Goal: Information Seeking & Learning: Find specific page/section

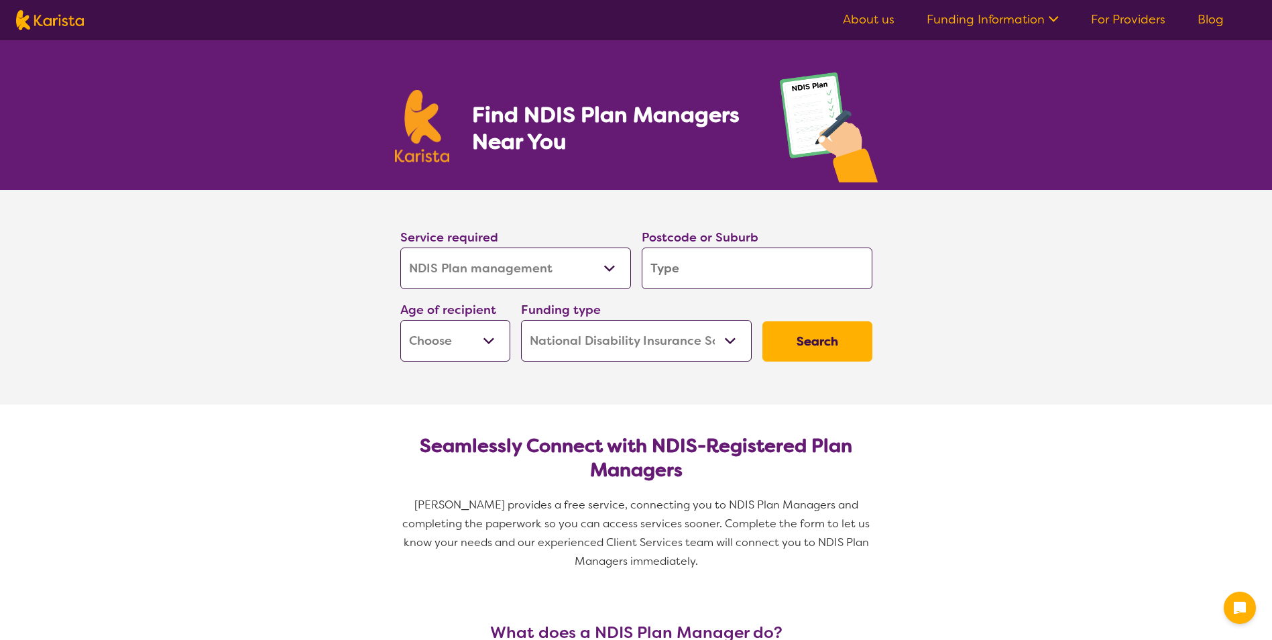
select select "NDIS Plan management"
select select "NDIS"
select select "NDIS Plan management"
select select "NDIS"
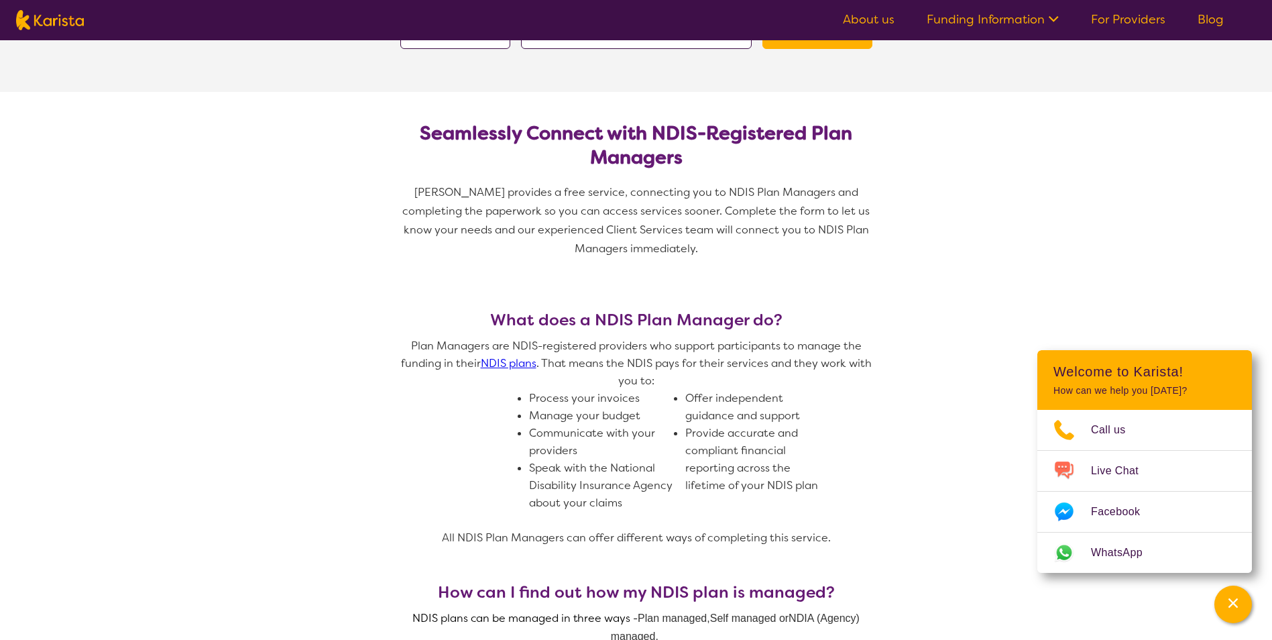
scroll to position [402, 0]
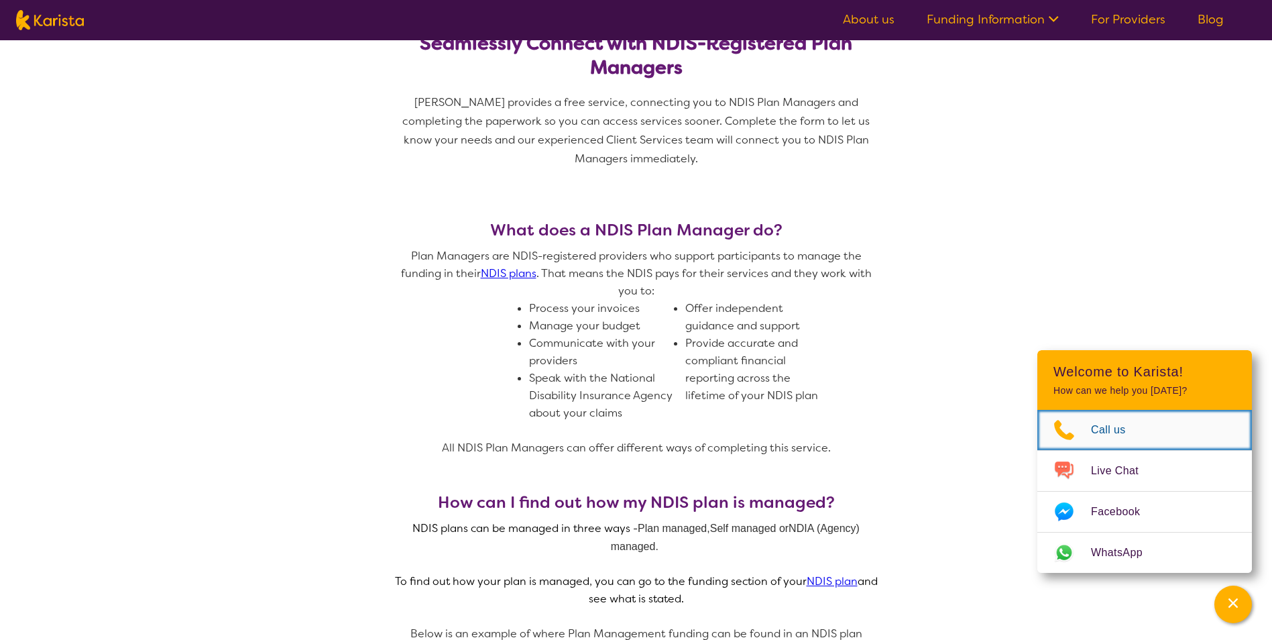
click at [1100, 428] on span "Call us" at bounding box center [1116, 430] width 51 height 20
click at [1109, 434] on span "Call us" at bounding box center [1116, 430] width 51 height 20
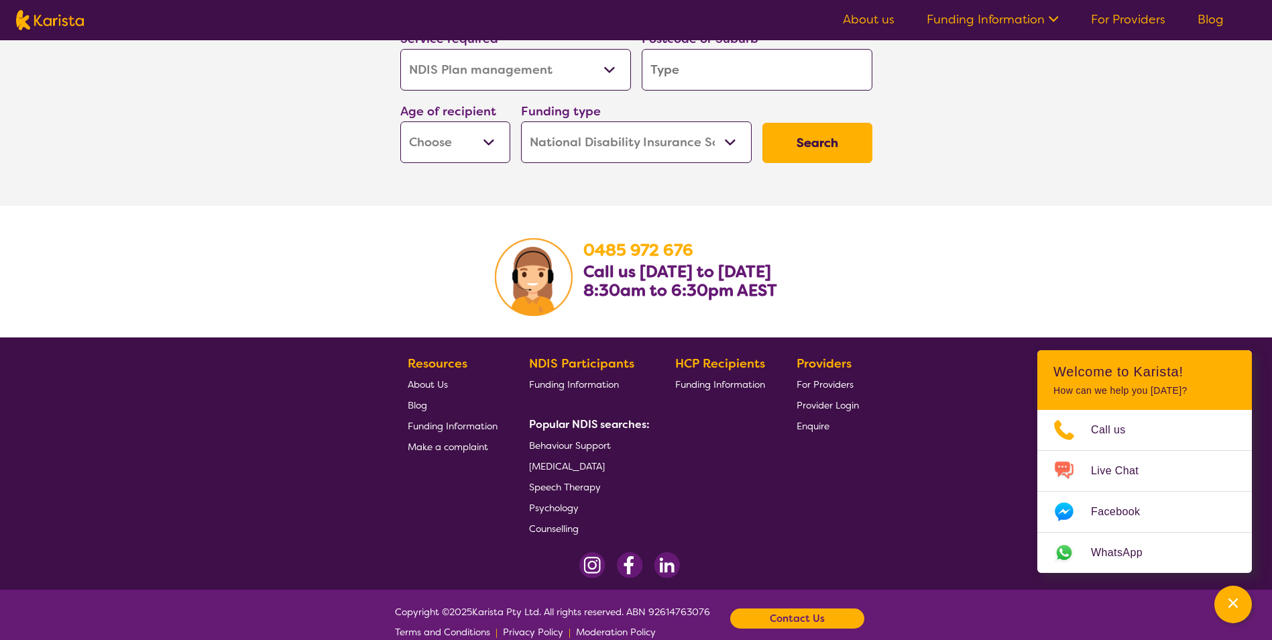
scroll to position [2323, 0]
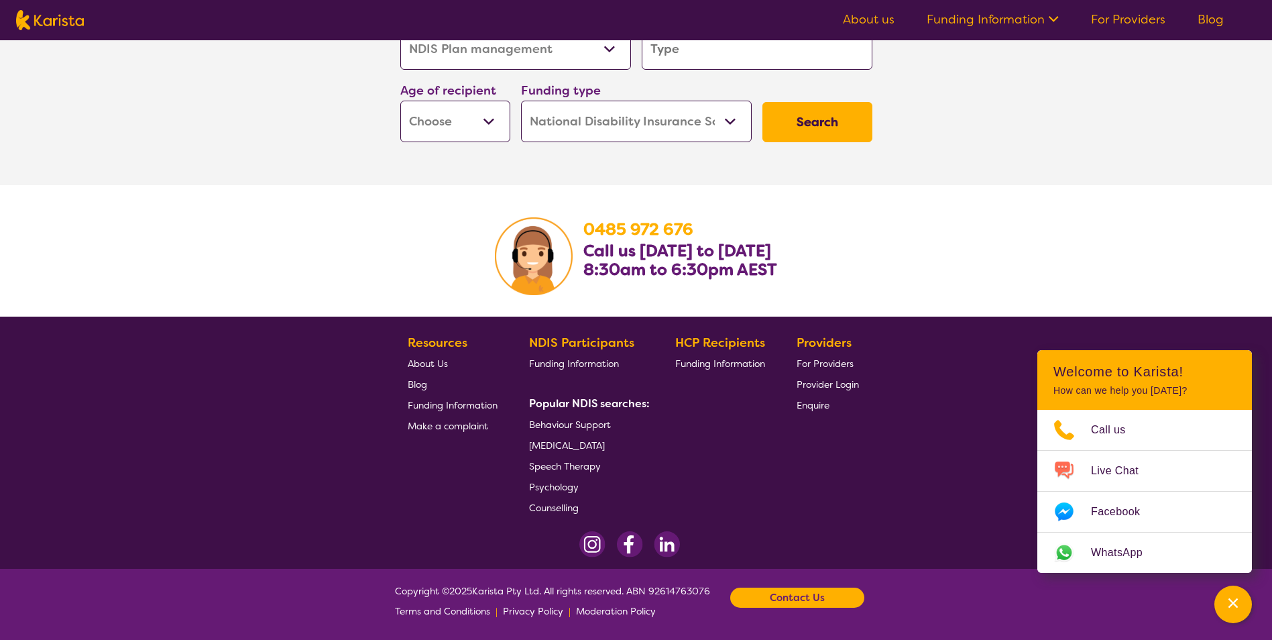
click at [808, 595] on b "Contact Us" at bounding box center [797, 597] width 55 height 20
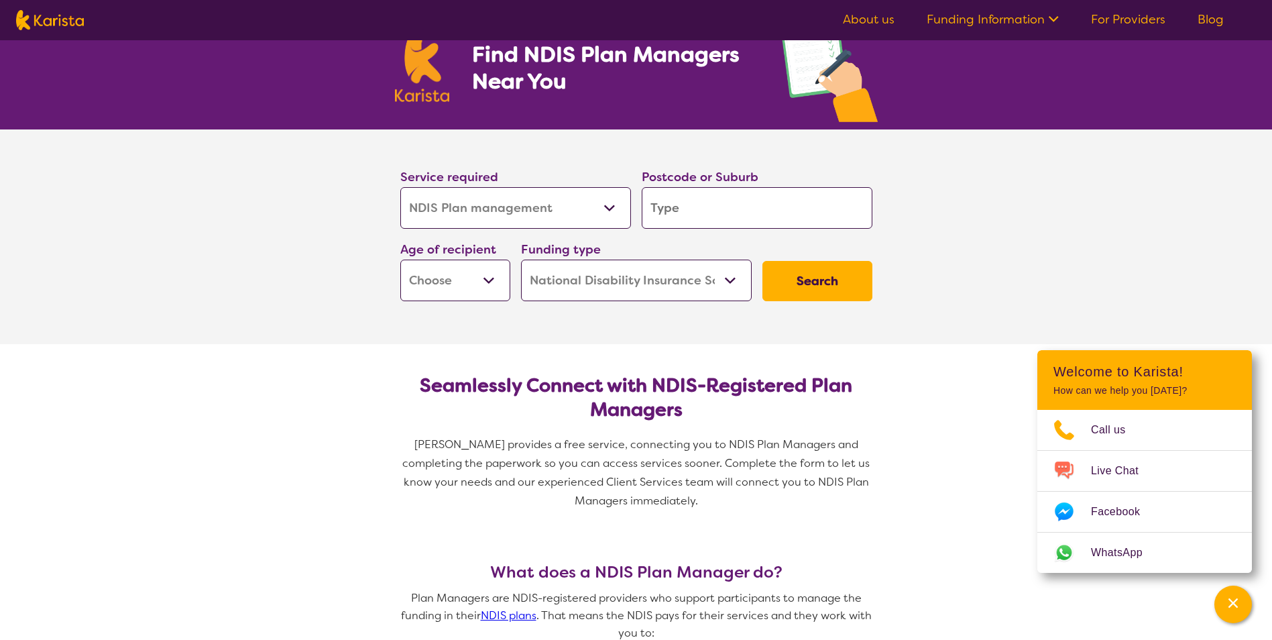
scroll to position [0, 0]
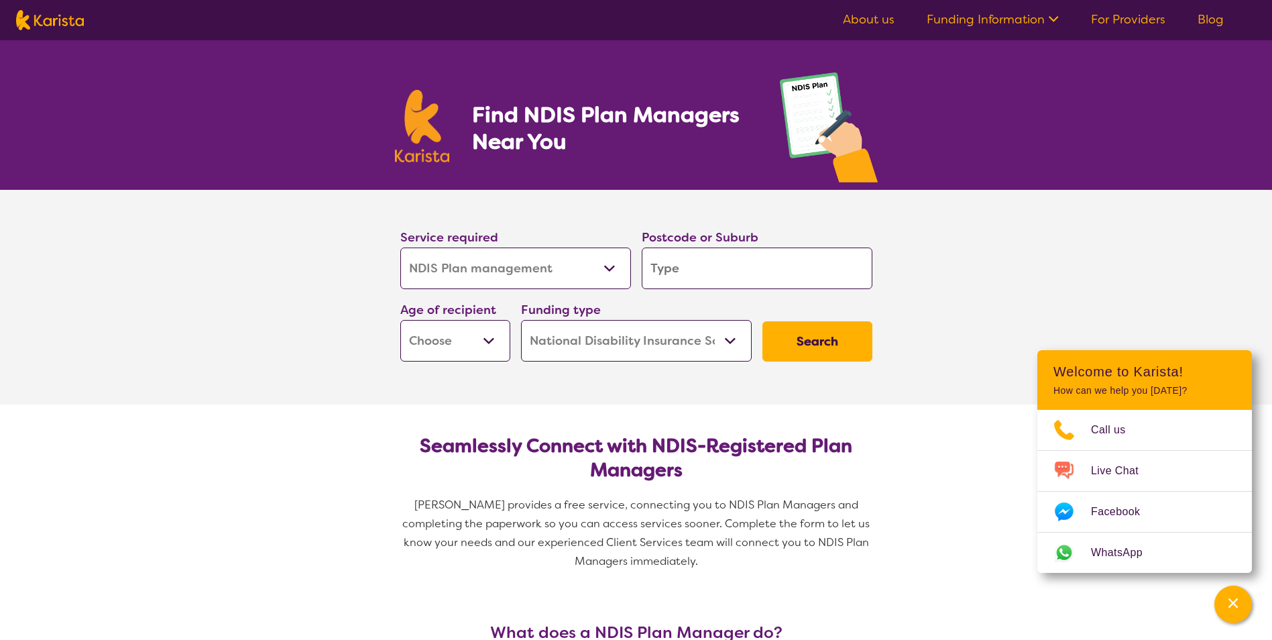
click at [715, 271] on input "search" at bounding box center [757, 268] width 231 height 42
type input "30"
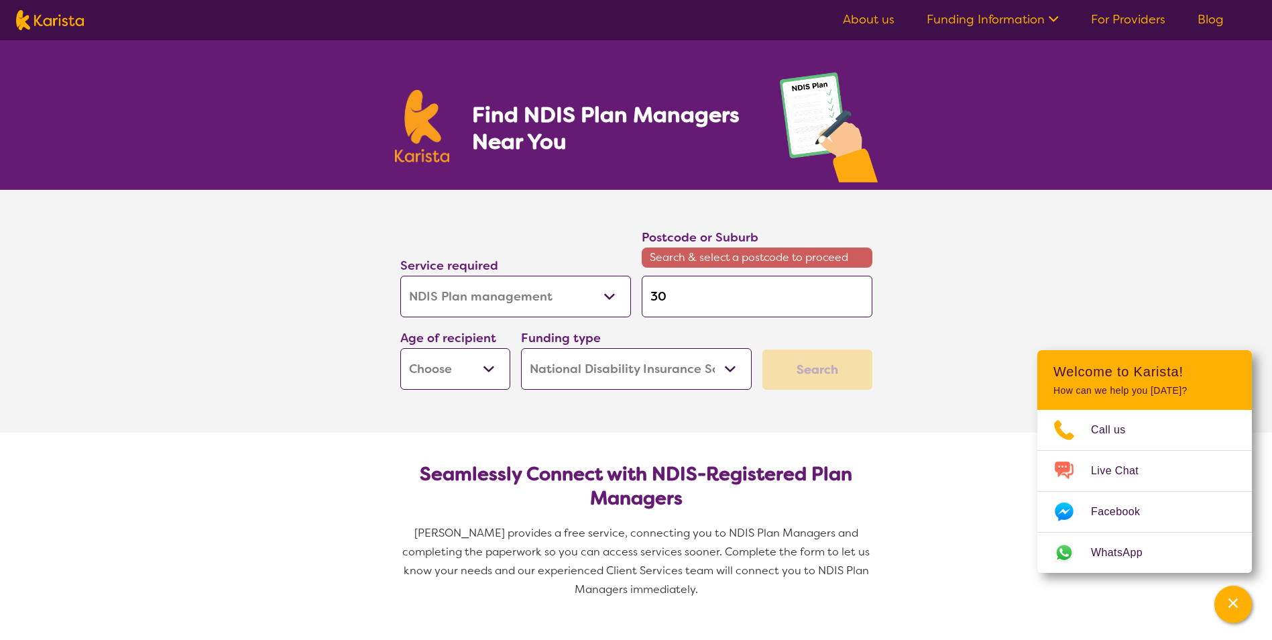
type input "301"
type input "3016"
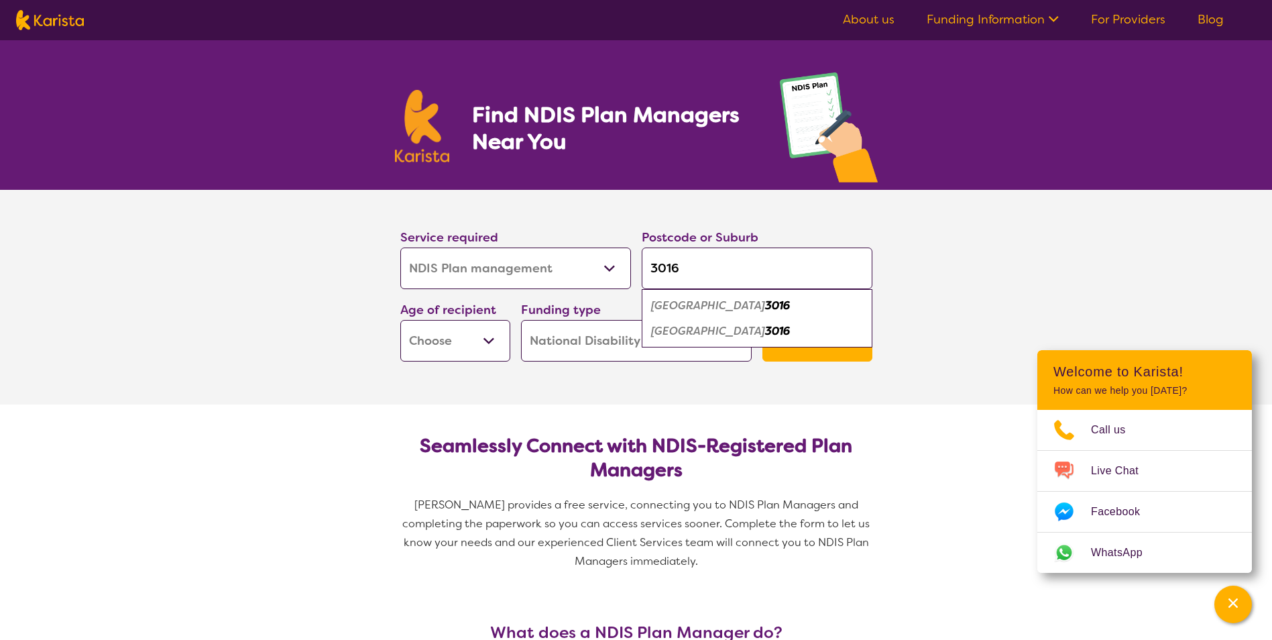
type input "3016"
click at [765, 306] on em "3016" at bounding box center [777, 305] width 25 height 14
click at [493, 342] on select "Early Childhood - 0 to 9 Child - 10 to 11 Adolescent - 12 to 17 Adult - 18 to 6…" at bounding box center [455, 341] width 110 height 42
select select "EC"
click at [400, 320] on select "Early Childhood - 0 to 9 Child - 10 to 11 Adolescent - 12 to 17 Adult - 18 to 6…" at bounding box center [455, 341] width 110 height 42
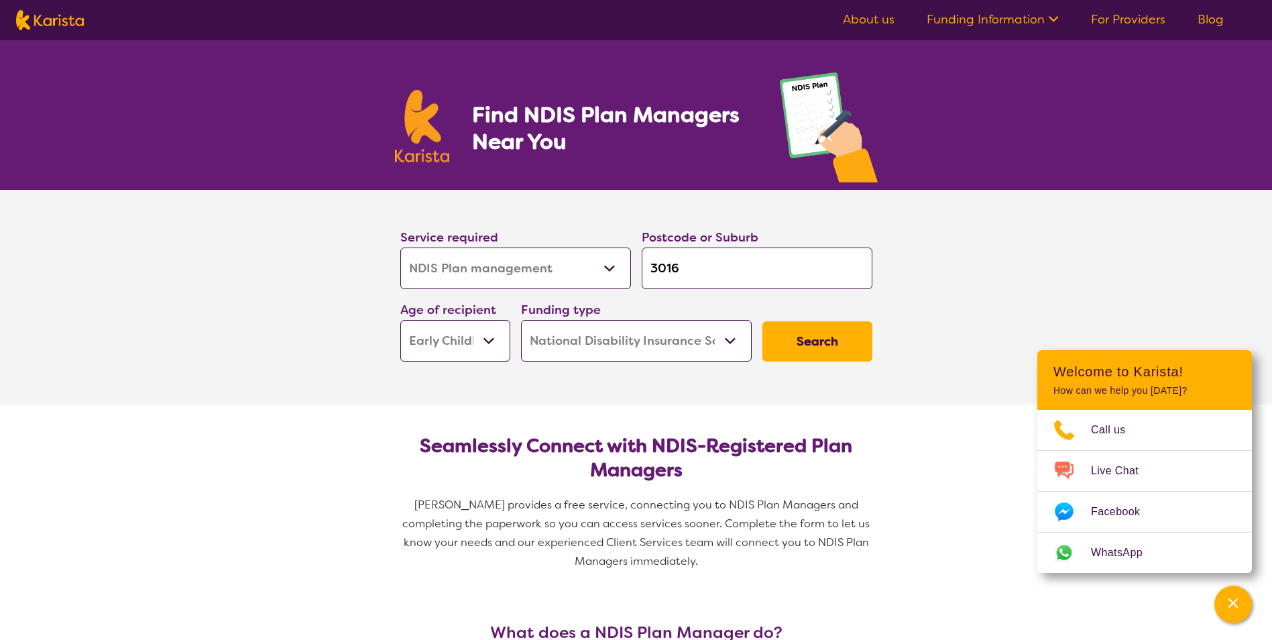
select select "EC"
click at [806, 343] on button "Search" at bounding box center [817, 341] width 110 height 40
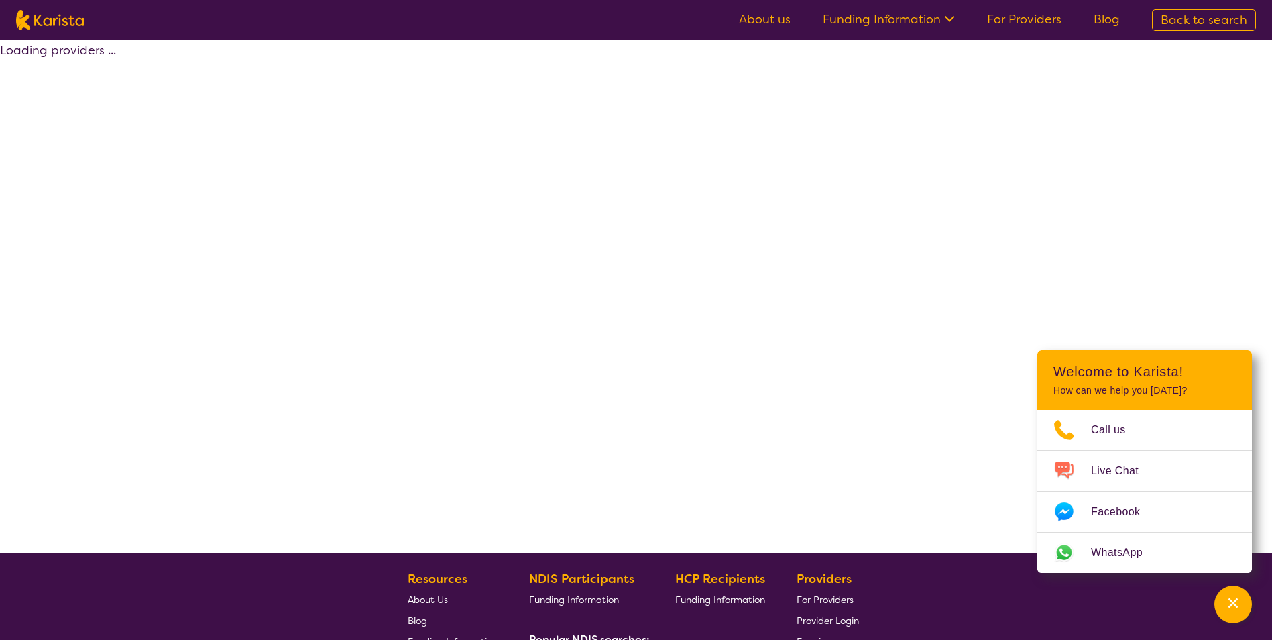
select select "by_score"
